Goal: Transaction & Acquisition: Book appointment/travel/reservation

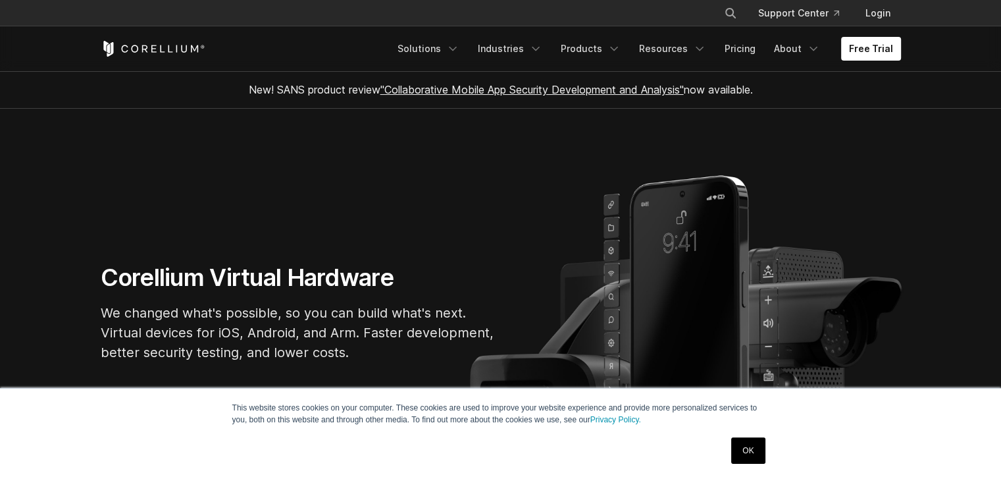
click at [745, 446] on link "OK" at bounding box center [748, 450] width 34 height 26
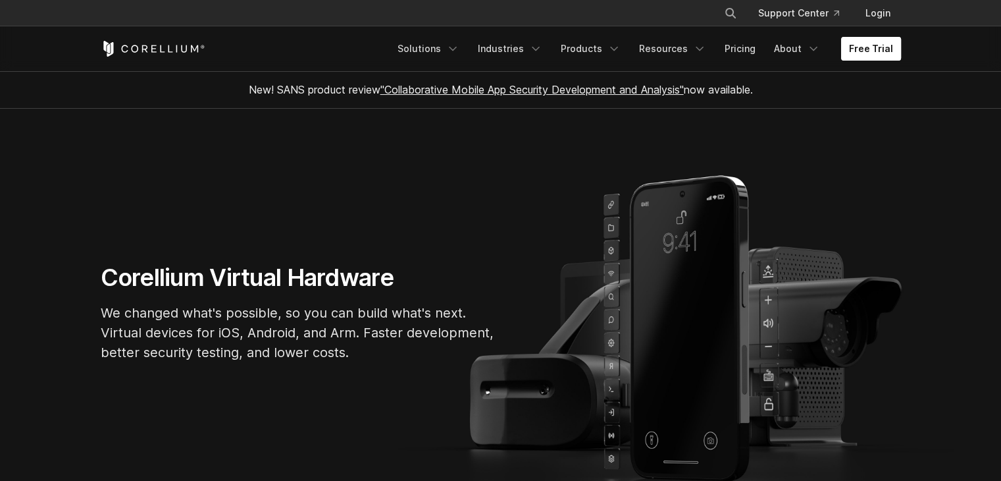
click at [877, 43] on link "Free Trial" at bounding box center [871, 49] width 60 height 24
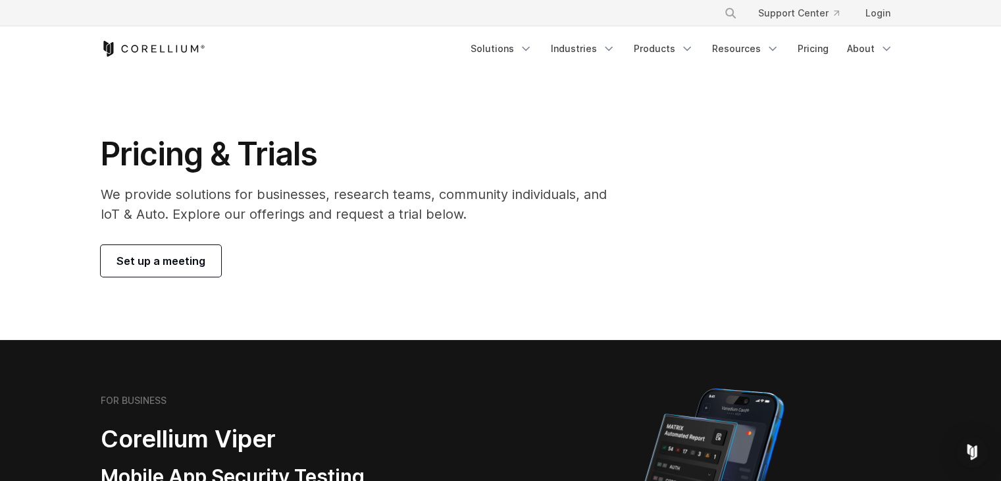
click at [170, 247] on link "Set up a meeting" at bounding box center [161, 261] width 120 height 32
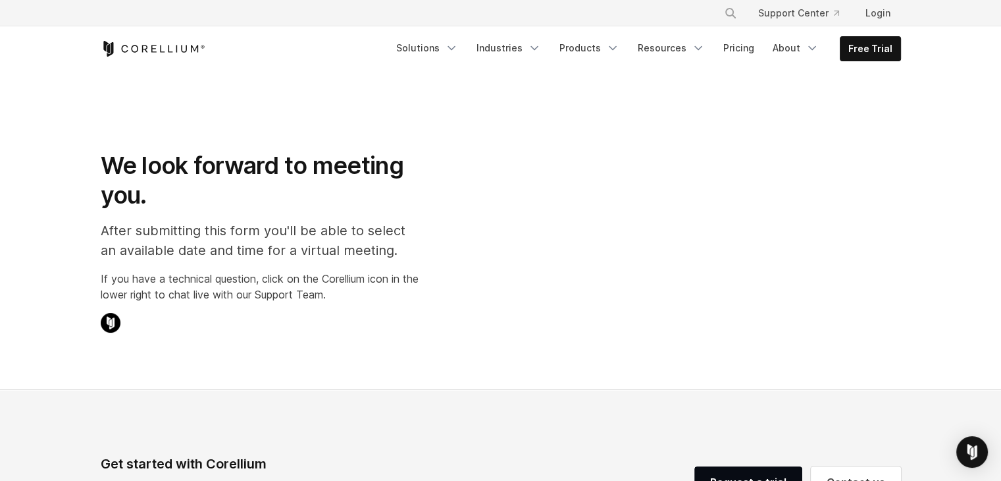
select select "**"
